Goal: Browse casually

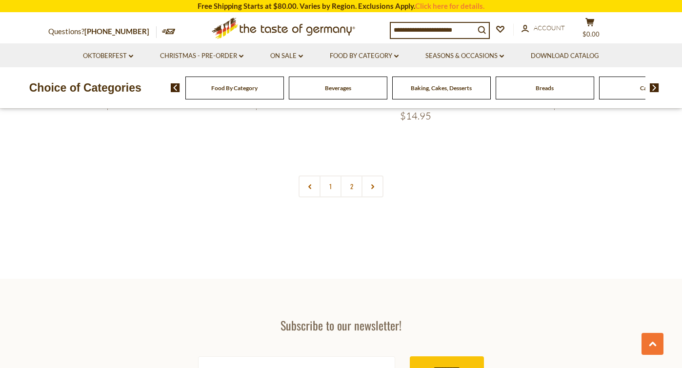
scroll to position [2223, 0]
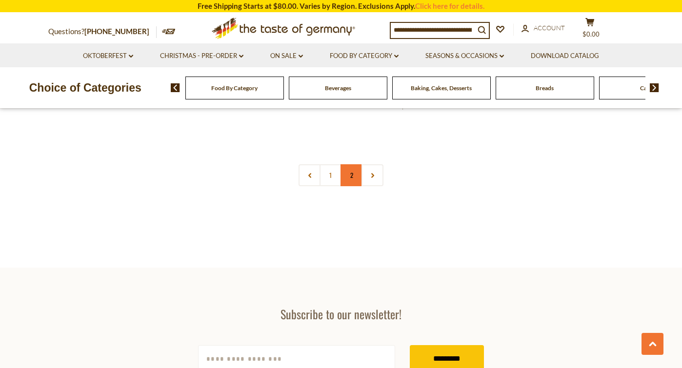
click at [353, 186] on link "2" at bounding box center [352, 175] width 22 height 22
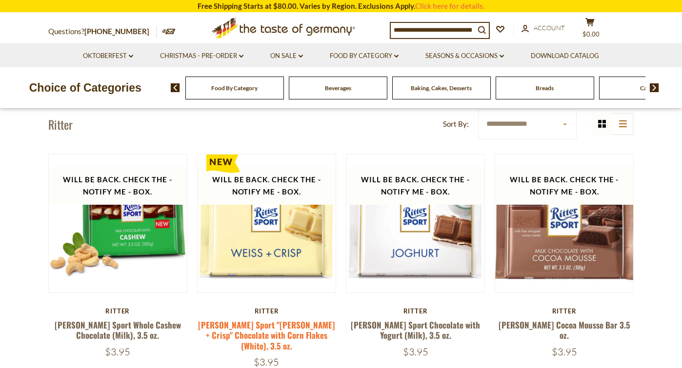
scroll to position [71, 0]
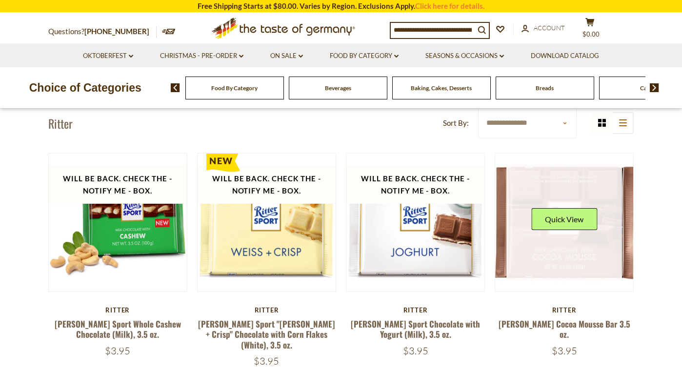
click at [556, 252] on link at bounding box center [564, 223] width 116 height 116
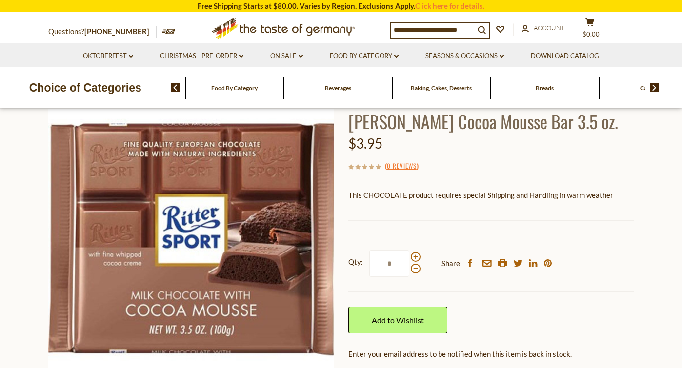
scroll to position [97, 0]
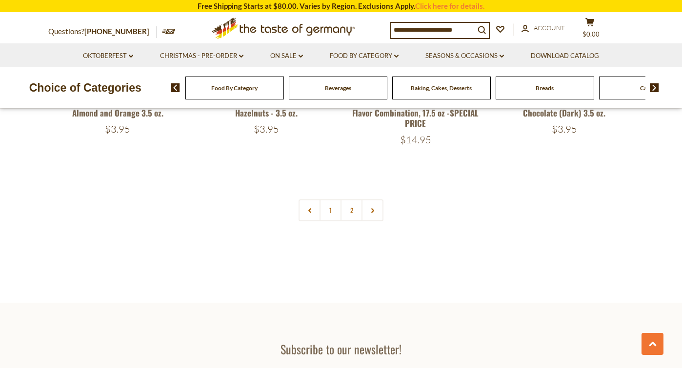
scroll to position [2189, 0]
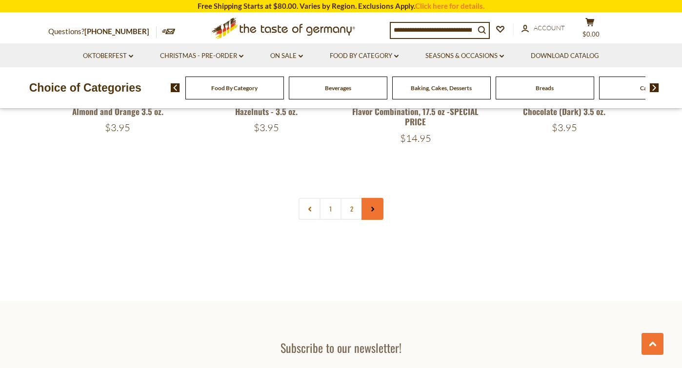
click at [370, 212] on icon at bounding box center [373, 209] width 6 height 5
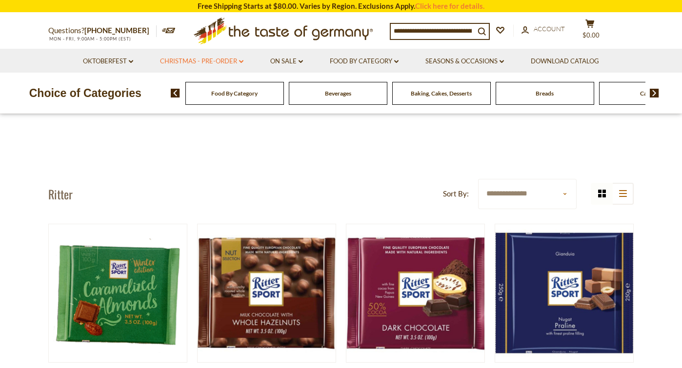
click at [213, 64] on link "Christmas - PRE-ORDER dropdown_arrow" at bounding box center [201, 61] width 83 height 11
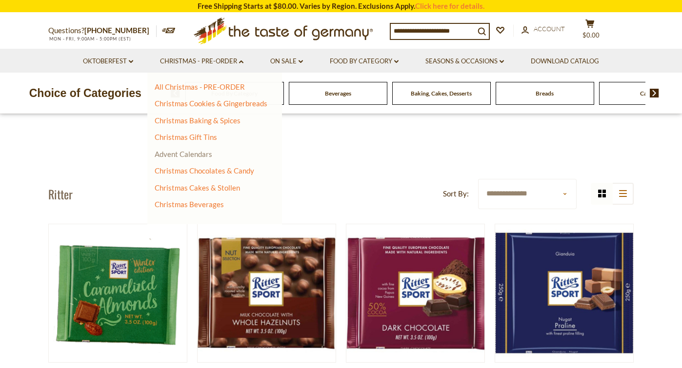
click at [194, 159] on link "Advent Calendars" at bounding box center [184, 154] width 58 height 9
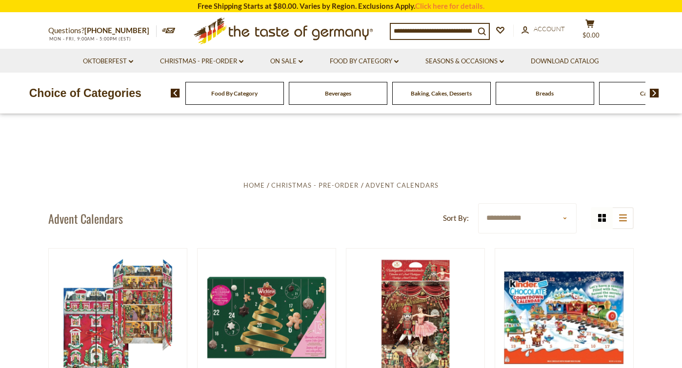
click at [261, 35] on icon at bounding box center [283, 29] width 179 height 23
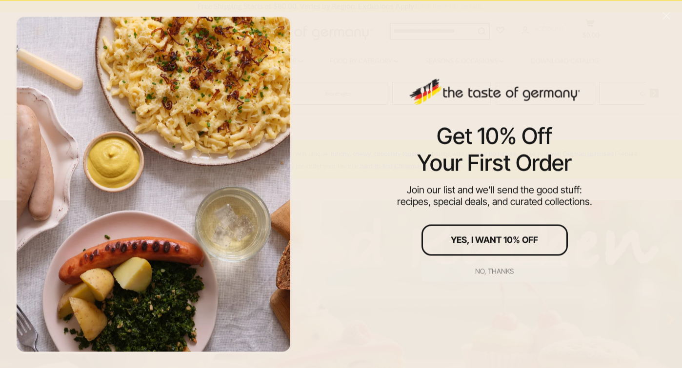
click at [485, 268] on div "No, thanks" at bounding box center [494, 271] width 39 height 7
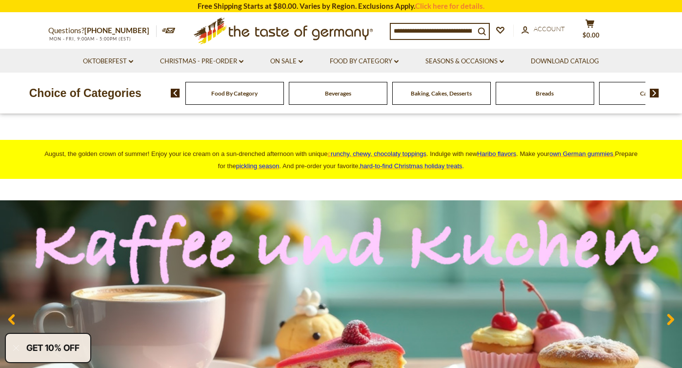
click at [652, 98] on img at bounding box center [654, 93] width 9 height 9
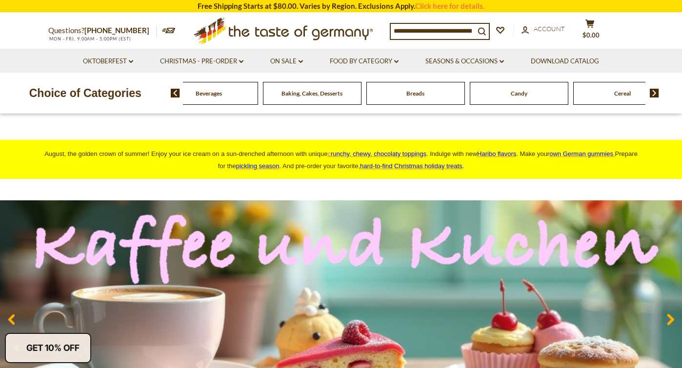
click at [653, 98] on img at bounding box center [654, 93] width 9 height 9
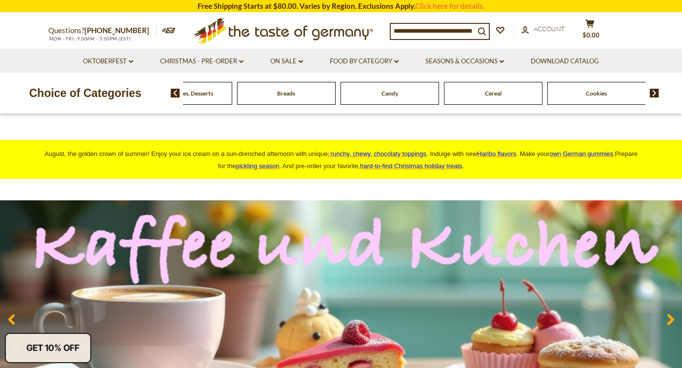
click at [653, 98] on img at bounding box center [654, 93] width 9 height 9
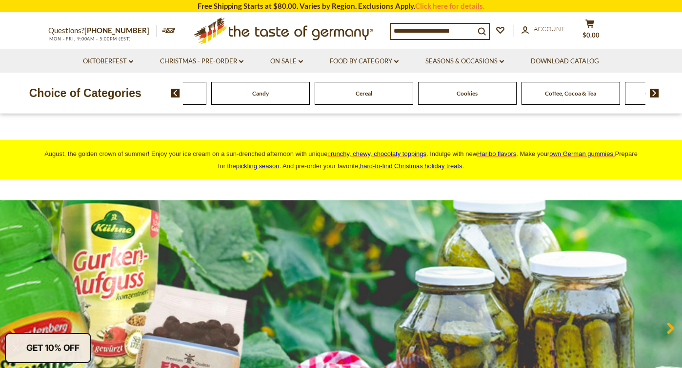
click at [653, 98] on img at bounding box center [654, 93] width 9 height 9
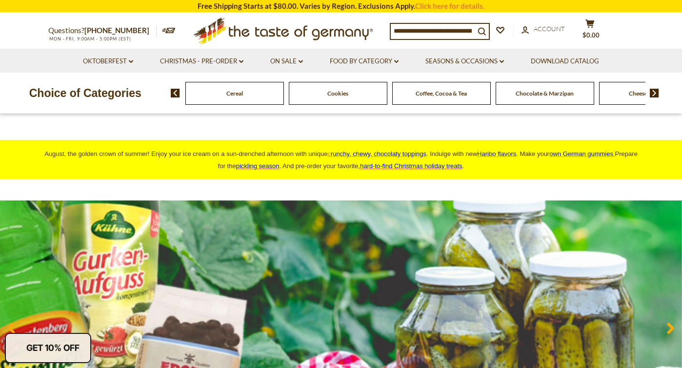
click at [653, 98] on img at bounding box center [654, 93] width 9 height 9
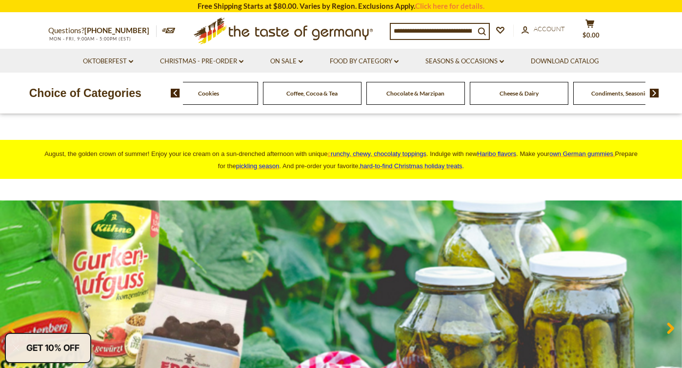
click at [657, 98] on img at bounding box center [654, 93] width 9 height 9
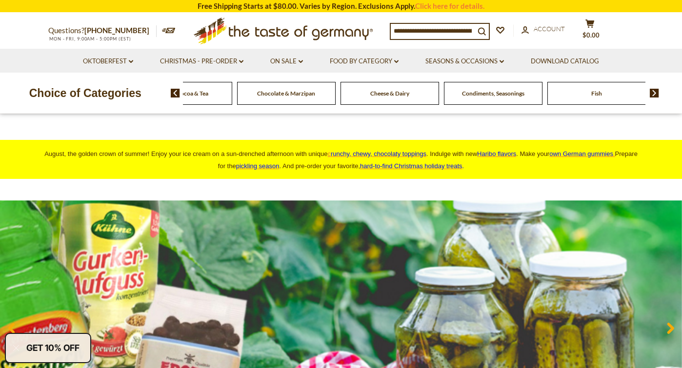
click at [657, 98] on img at bounding box center [654, 93] width 9 height 9
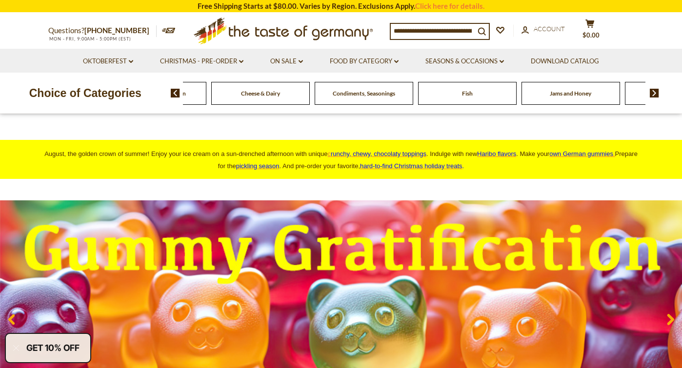
click at [657, 98] on img at bounding box center [654, 93] width 9 height 9
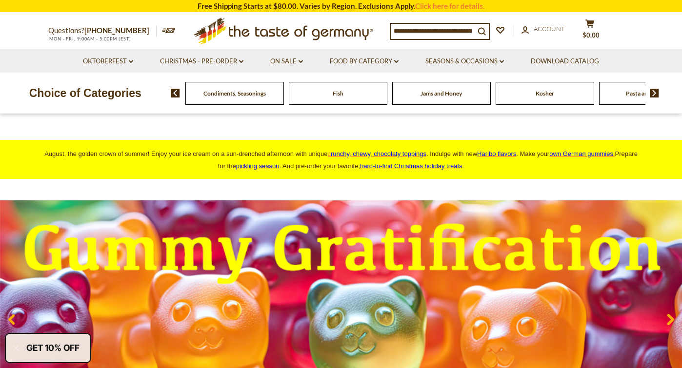
click at [657, 98] on img at bounding box center [654, 93] width 9 height 9
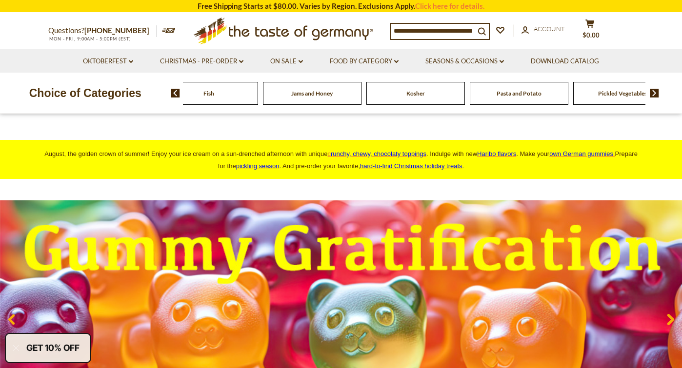
click at [658, 98] on img at bounding box center [654, 93] width 9 height 9
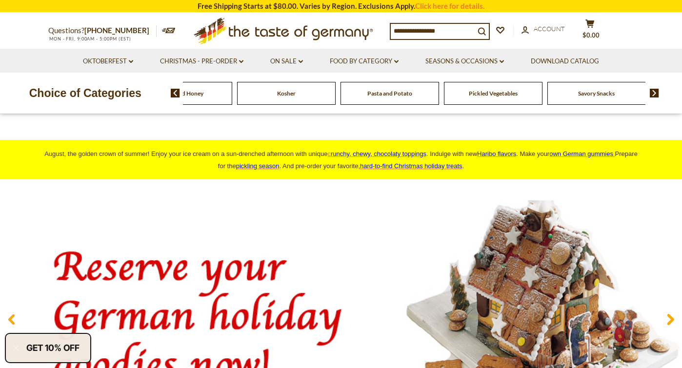
click at [658, 98] on img at bounding box center [654, 93] width 9 height 9
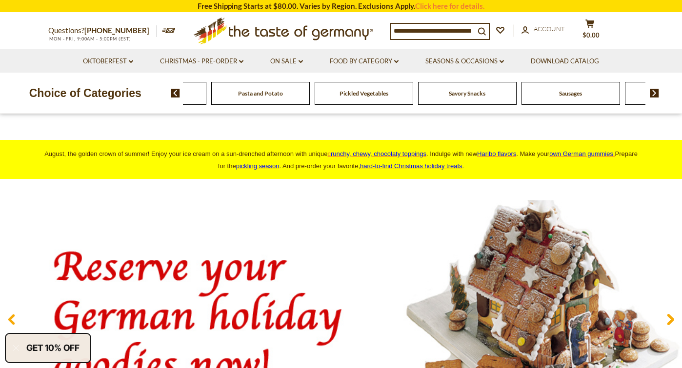
click at [658, 98] on img at bounding box center [654, 93] width 9 height 9
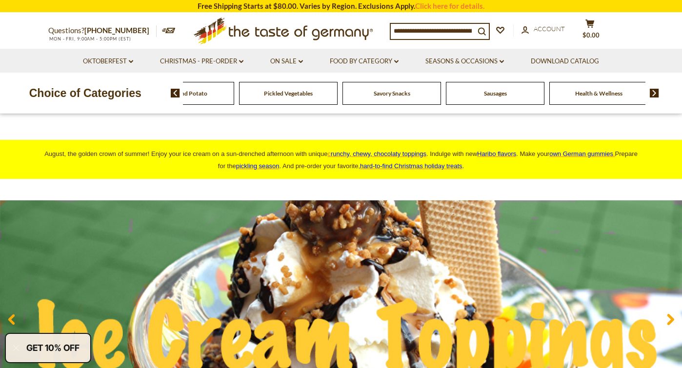
click at [575, 97] on span "Health & Wellness" at bounding box center [598, 93] width 47 height 7
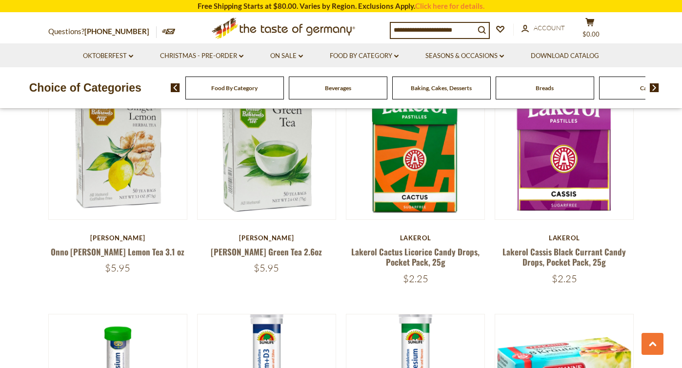
scroll to position [538, 0]
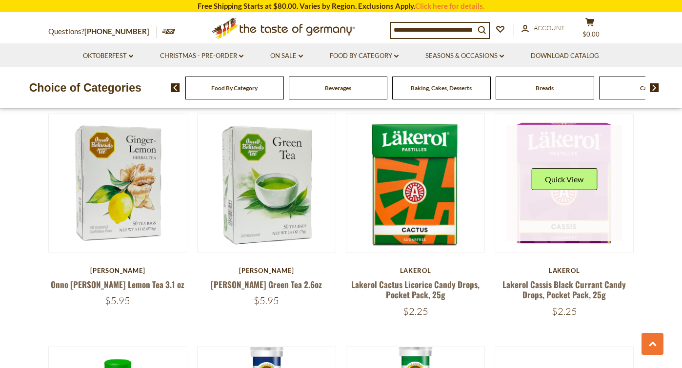
click at [556, 170] on link at bounding box center [564, 183] width 116 height 116
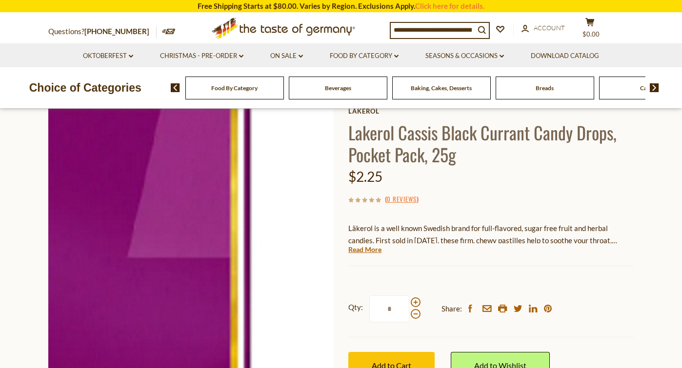
scroll to position [84, 0]
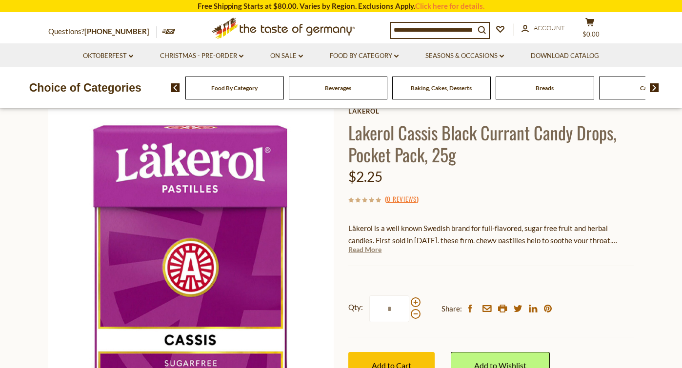
click at [375, 255] on link "Read More" at bounding box center [364, 250] width 33 height 10
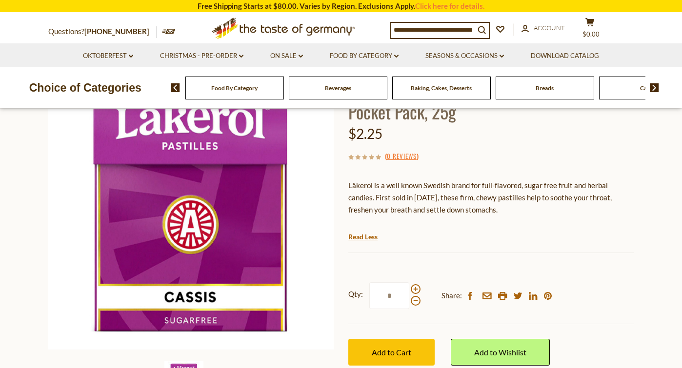
scroll to position [127, 0]
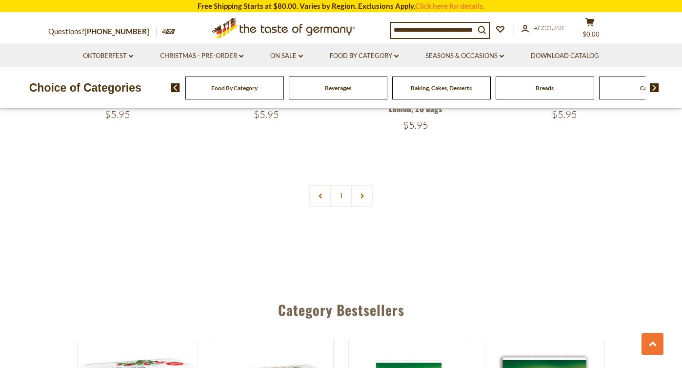
scroll to position [2418, 0]
click at [360, 198] on icon at bounding box center [362, 195] width 6 height 5
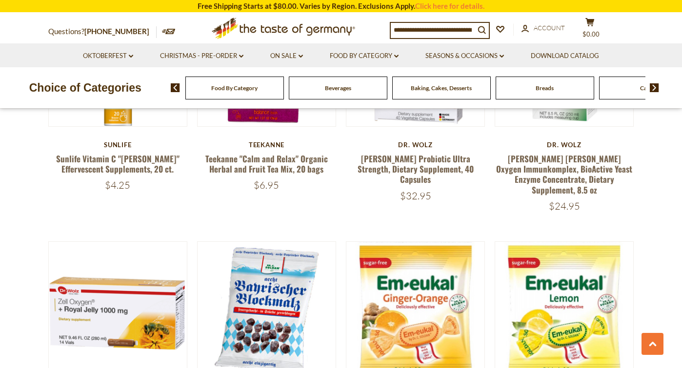
scroll to position [1376, 0]
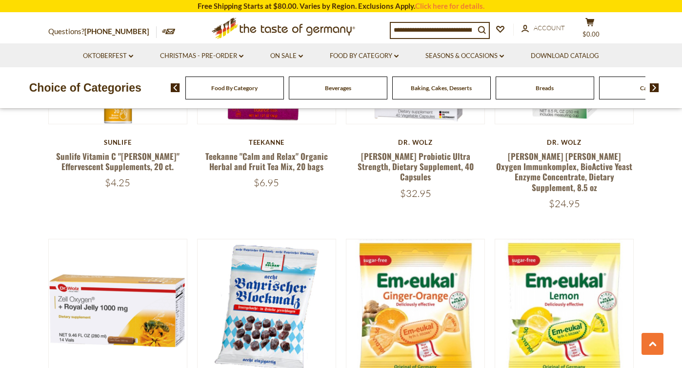
click at [655, 92] on img at bounding box center [654, 87] width 9 height 9
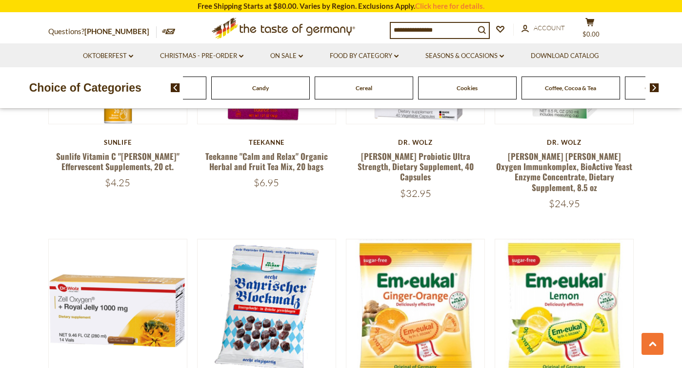
click at [655, 92] on img at bounding box center [654, 87] width 9 height 9
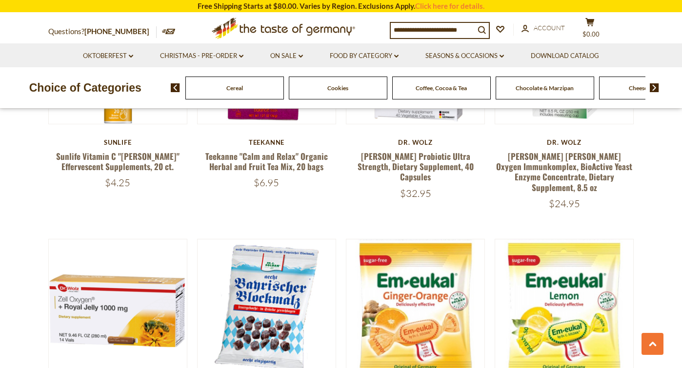
click at [654, 92] on img at bounding box center [654, 87] width 9 height 9
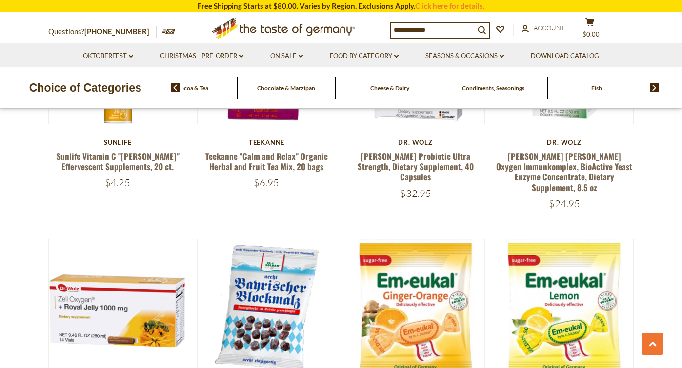
click at [654, 92] on img at bounding box center [654, 87] width 9 height 9
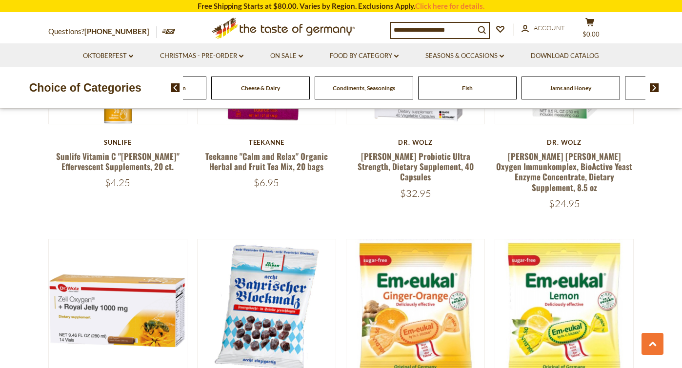
click at [654, 92] on img at bounding box center [654, 87] width 9 height 9
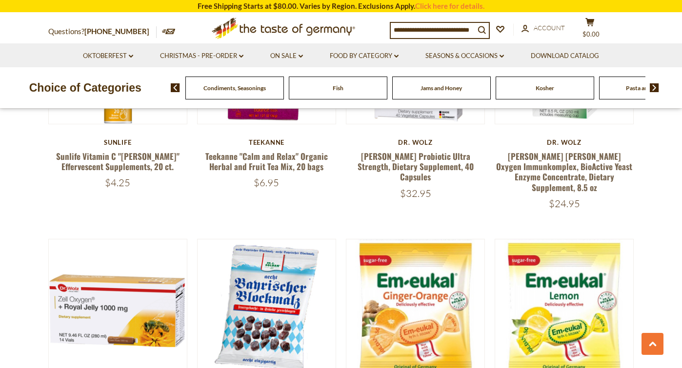
click at [654, 92] on img at bounding box center [654, 87] width 9 height 9
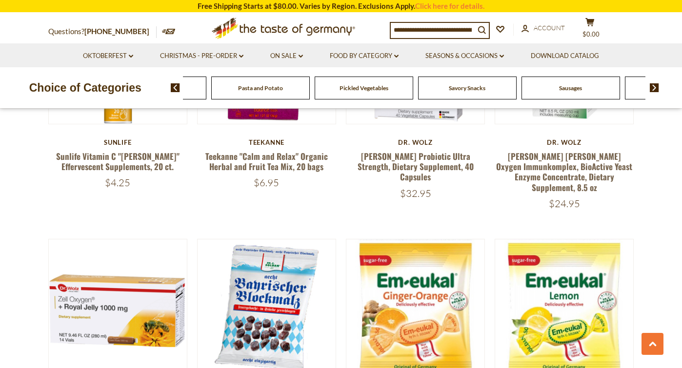
click at [654, 92] on img at bounding box center [654, 87] width 9 height 9
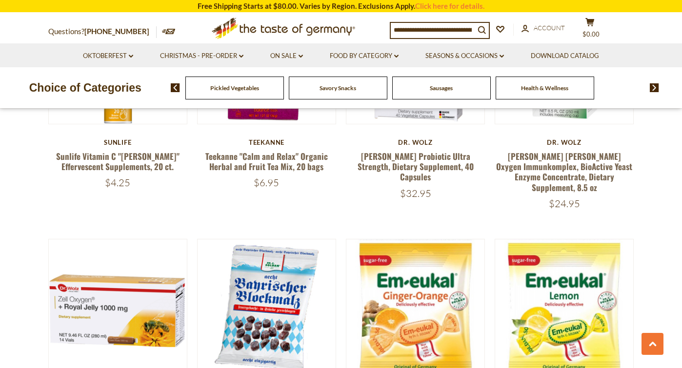
click at [654, 92] on img at bounding box center [654, 87] width 9 height 9
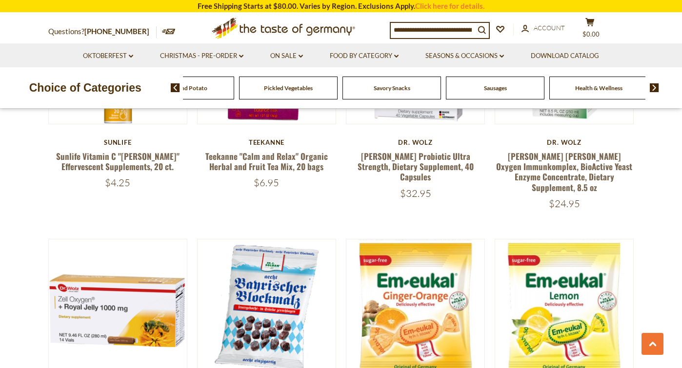
scroll to position [2418, 0]
